Goal: Navigation & Orientation: Understand site structure

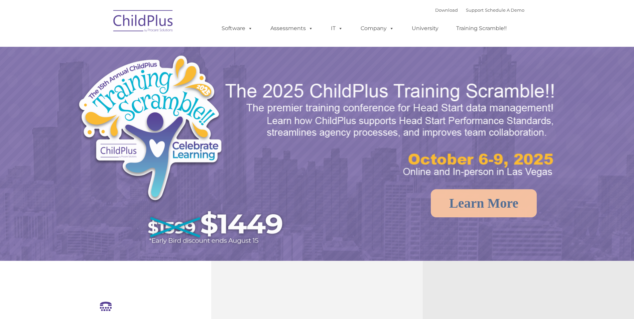
select select "MEDIUM"
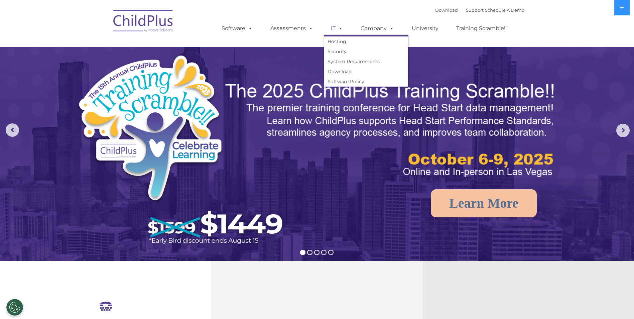
click at [338, 26] on span at bounding box center [338, 28] width 7 height 6
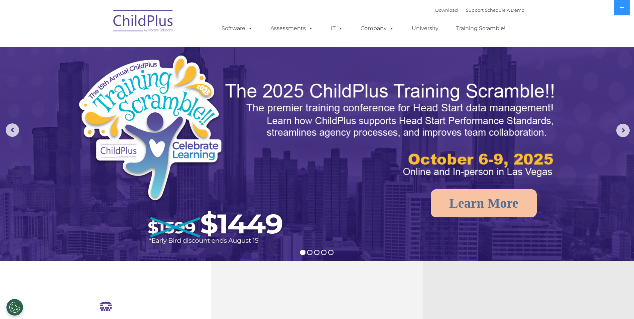
click at [338, 26] on span at bounding box center [338, 28] width 7 height 6
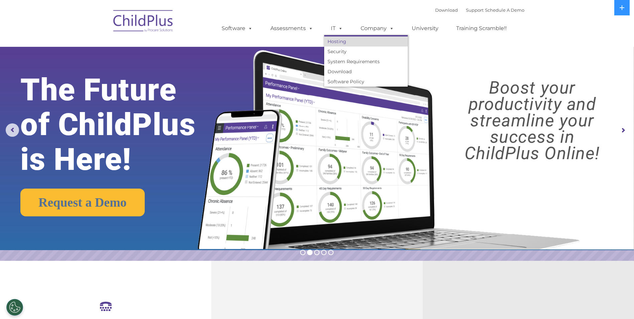
click at [343, 43] on link "Hosting" at bounding box center [365, 41] width 83 height 10
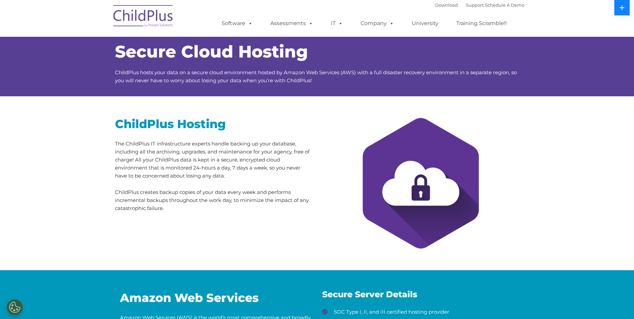
click at [618, 5] on button at bounding box center [621, 7] width 15 height 15
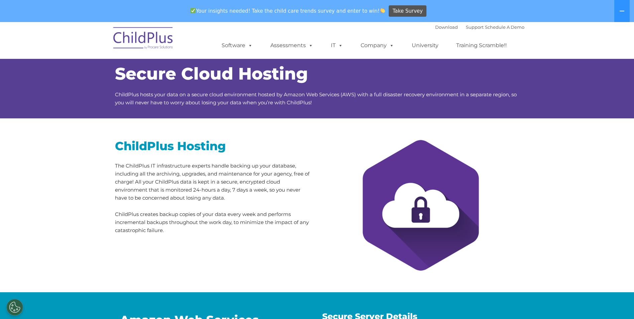
click at [123, 37] on img at bounding box center [143, 38] width 67 height 33
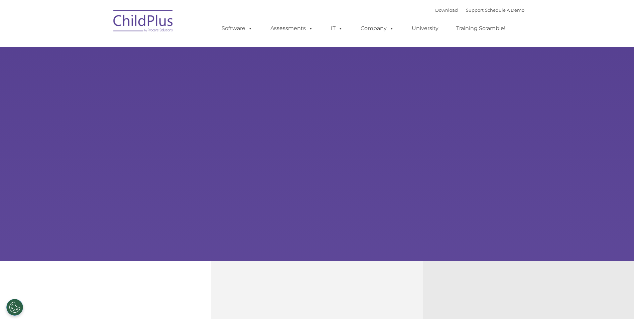
select select "MEDIUM"
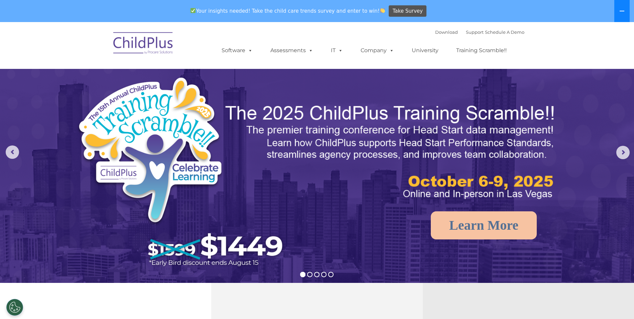
click at [620, 11] on icon at bounding box center [621, 11] width 5 height 1
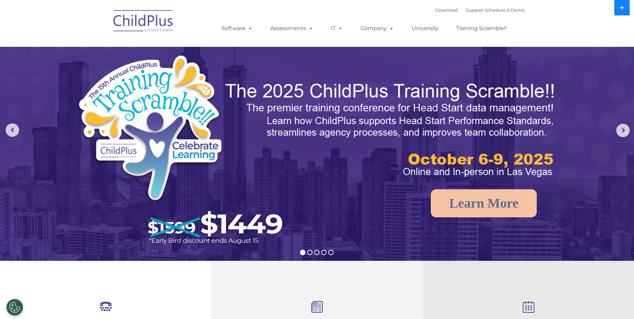
click at [620, 9] on icon at bounding box center [621, 7] width 5 height 5
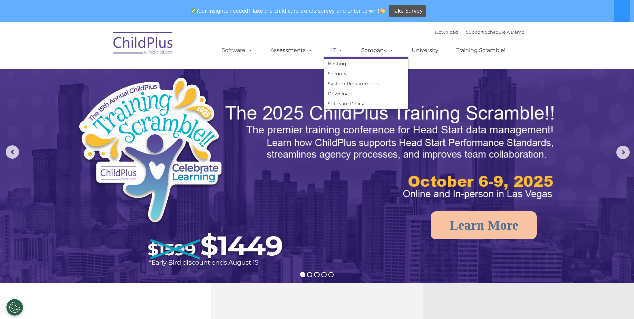
click at [329, 47] on link "IT" at bounding box center [336, 50] width 25 height 13
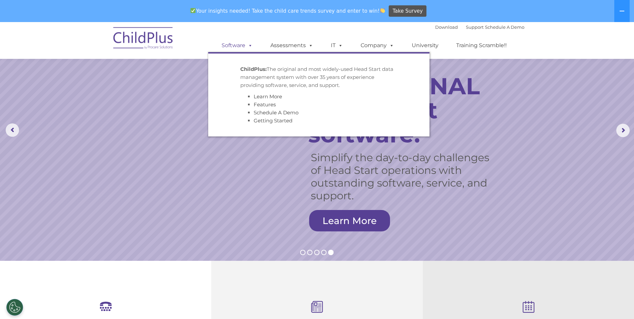
click at [237, 45] on link "Software" at bounding box center [237, 45] width 44 height 13
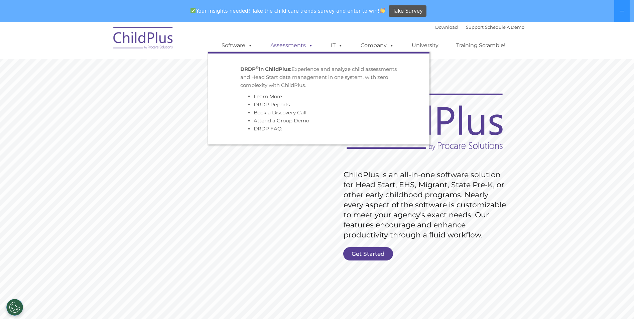
click at [288, 43] on link "Assessments" at bounding box center [292, 45] width 56 height 13
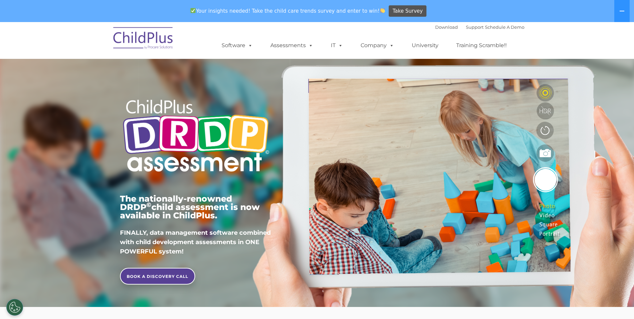
click at [156, 38] on img at bounding box center [143, 38] width 67 height 33
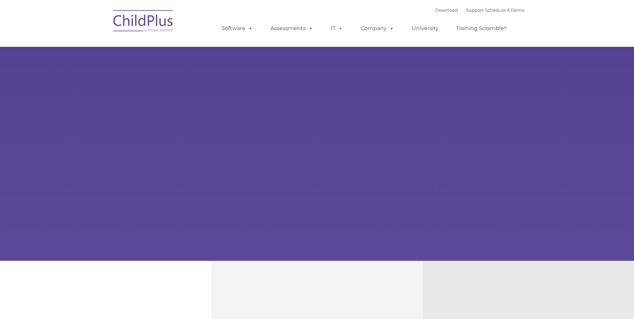
type input ""
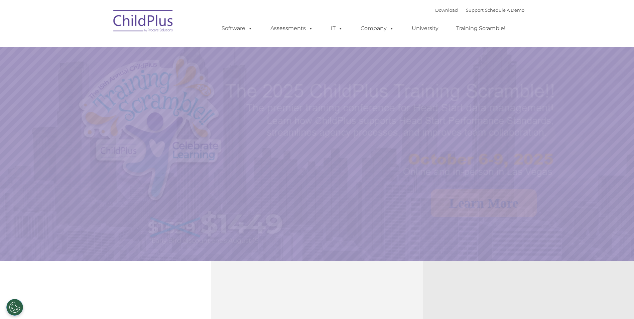
select select "MEDIUM"
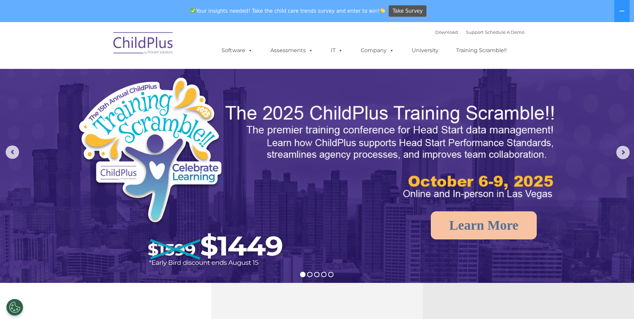
click at [495, 29] on div "Download Support | Schedule A Demo " at bounding box center [479, 32] width 89 height 10
click at [427, 52] on link "University" at bounding box center [425, 50] width 40 height 13
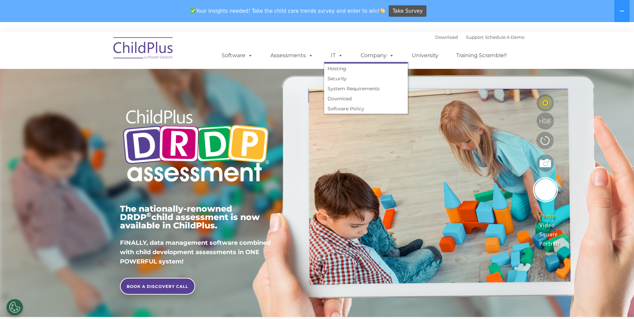
click at [340, 53] on span at bounding box center [338, 55] width 7 height 6
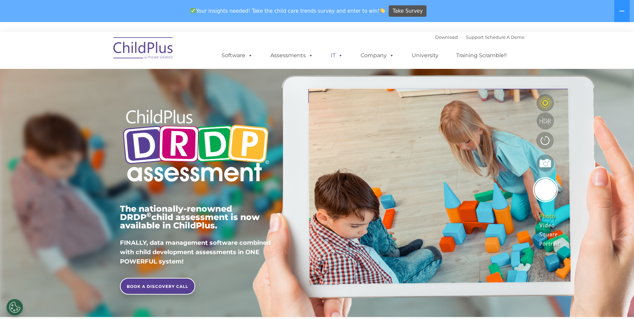
click at [338, 56] on span at bounding box center [338, 55] width 7 height 6
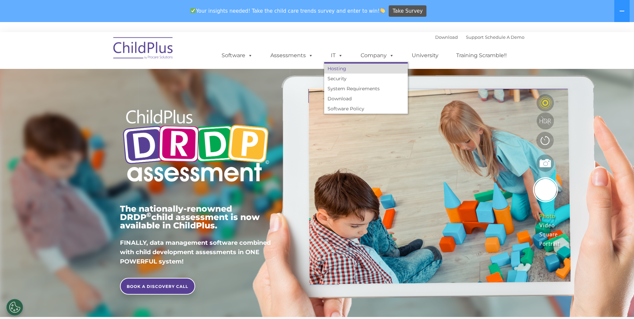
click at [339, 65] on link "Hosting" at bounding box center [365, 68] width 83 height 10
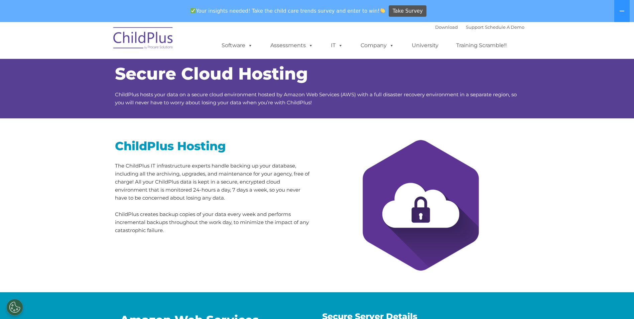
click at [154, 38] on img at bounding box center [143, 38] width 67 height 33
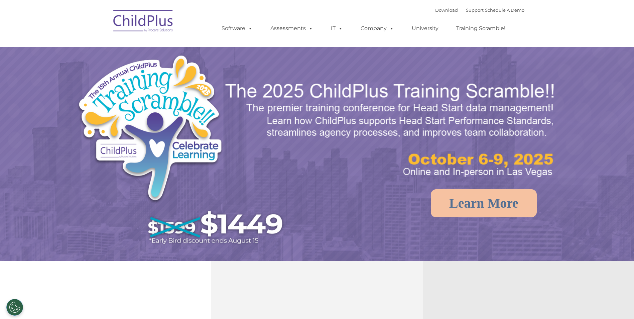
select select "MEDIUM"
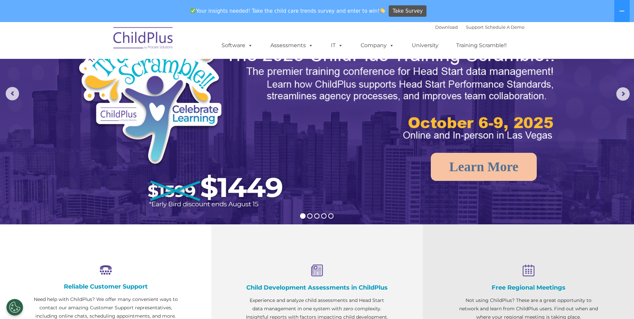
scroll to position [57, 0]
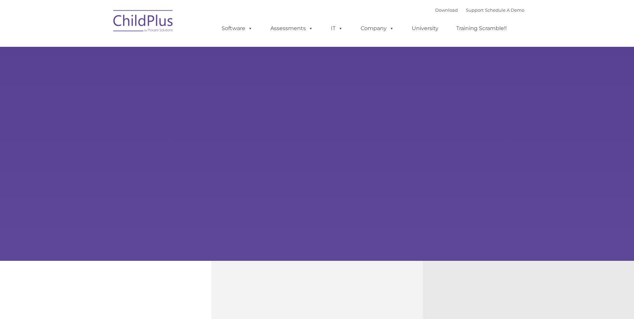
type input ""
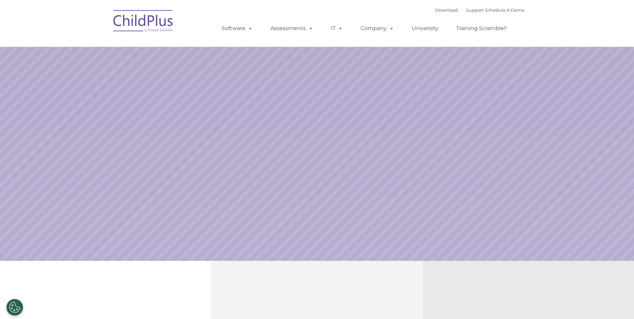
select select "MEDIUM"
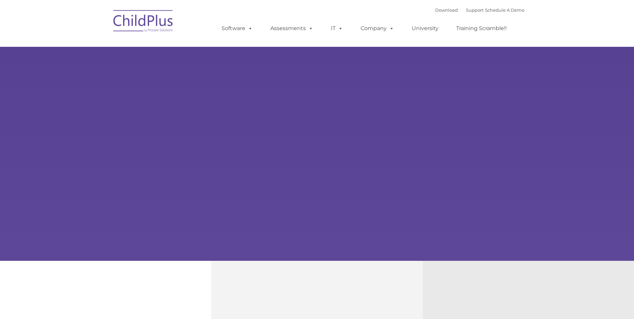
type input ""
select select "MEDIUM"
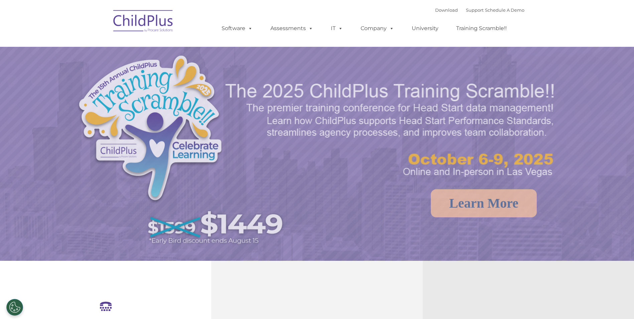
select select "MEDIUM"
